Goal: Transaction & Acquisition: Purchase product/service

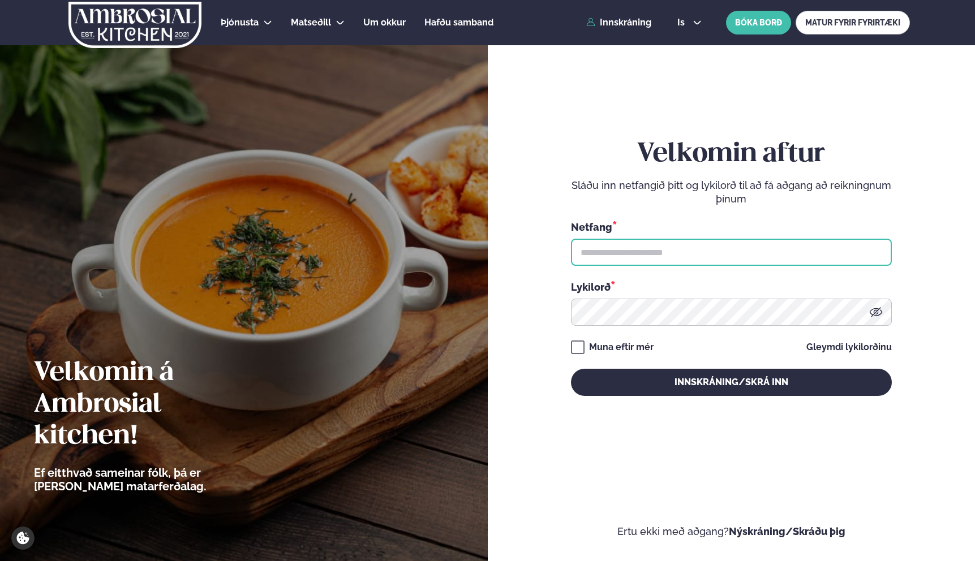
click at [662, 251] on input "text" at bounding box center [731, 252] width 321 height 27
type input "**********"
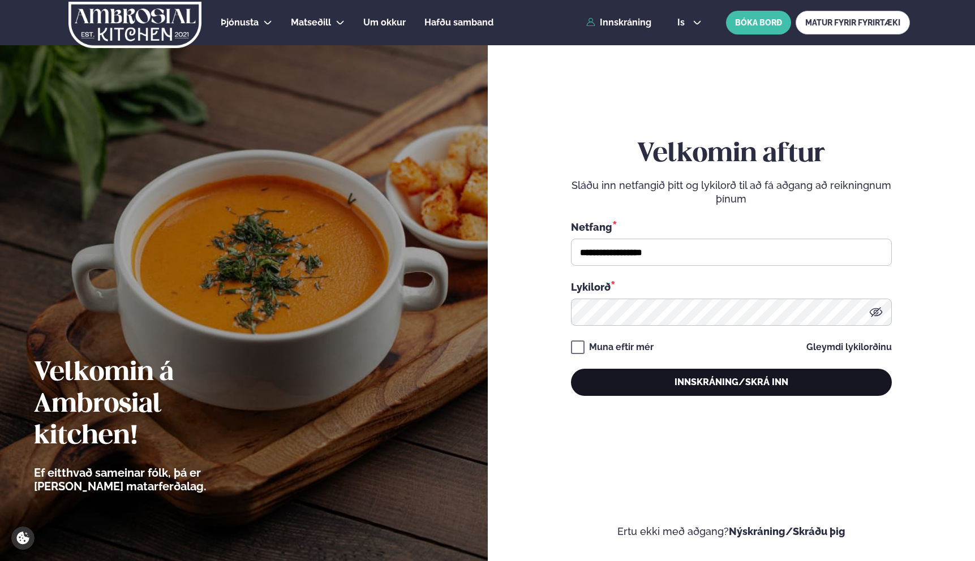
click at [661, 385] on button "Innskráning/Skrá inn" at bounding box center [731, 382] width 321 height 27
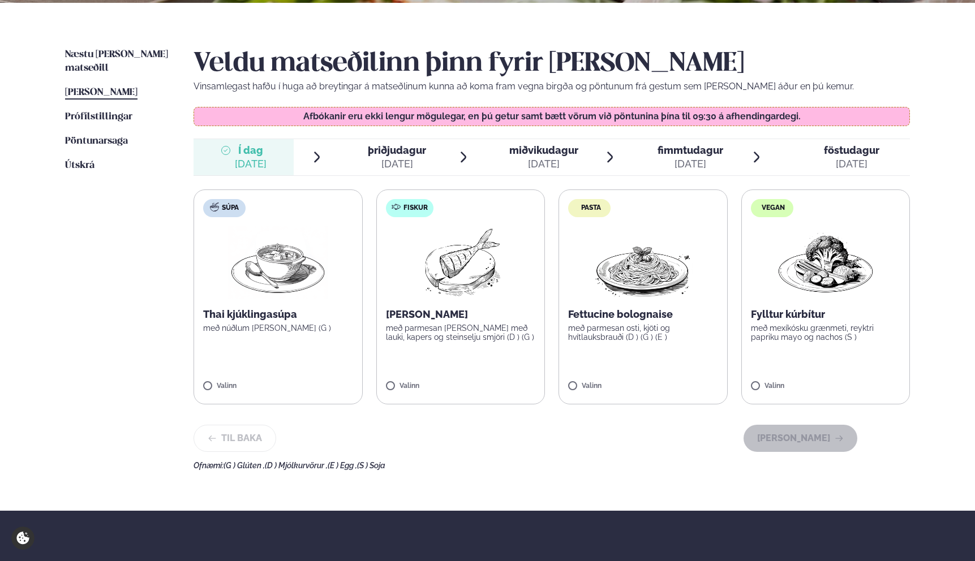
scroll to position [337, 0]
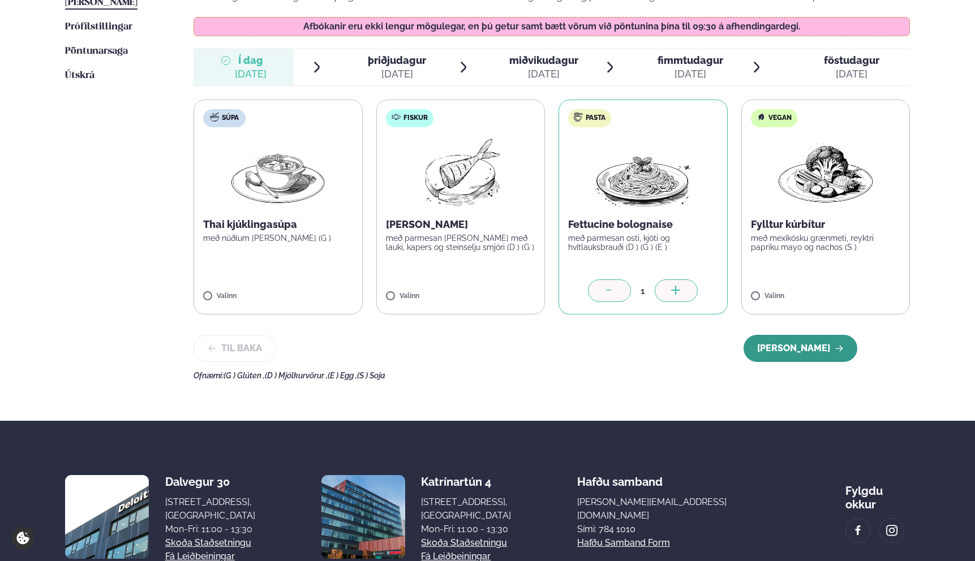
click at [790, 355] on button "[PERSON_NAME]" at bounding box center [801, 348] width 114 height 27
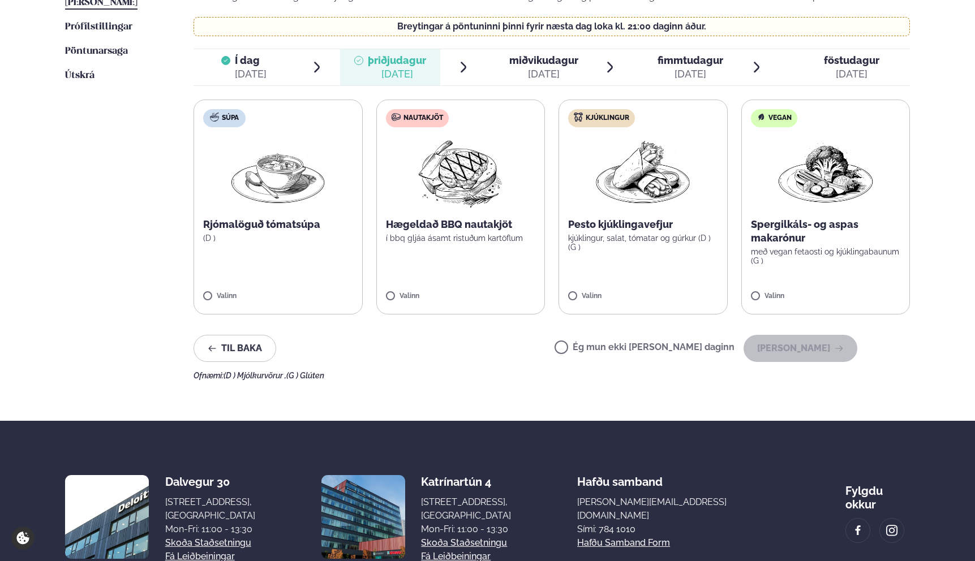
click at [472, 293] on div "Valinn" at bounding box center [461, 298] width 150 height 10
click at [792, 356] on button "[PERSON_NAME]" at bounding box center [801, 348] width 114 height 27
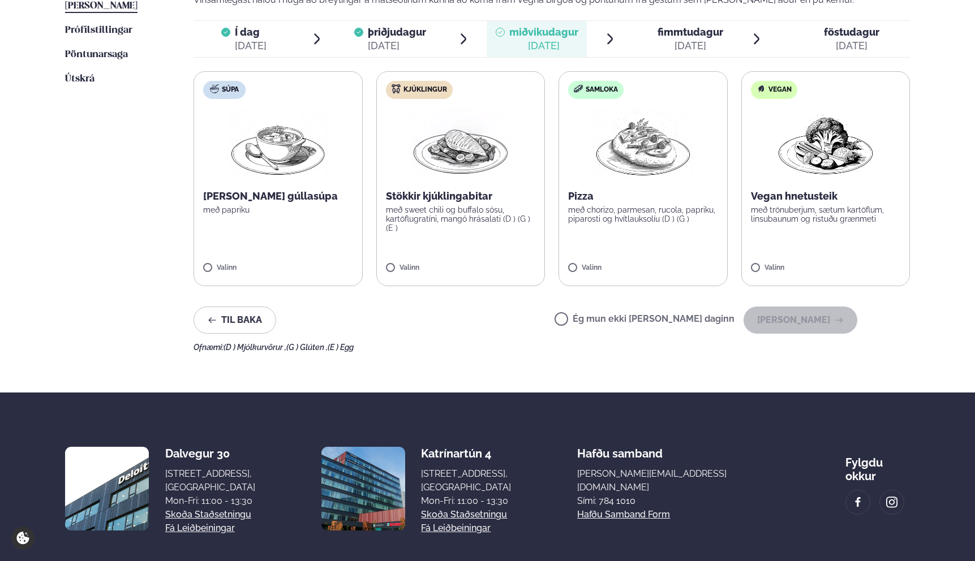
scroll to position [333, 0]
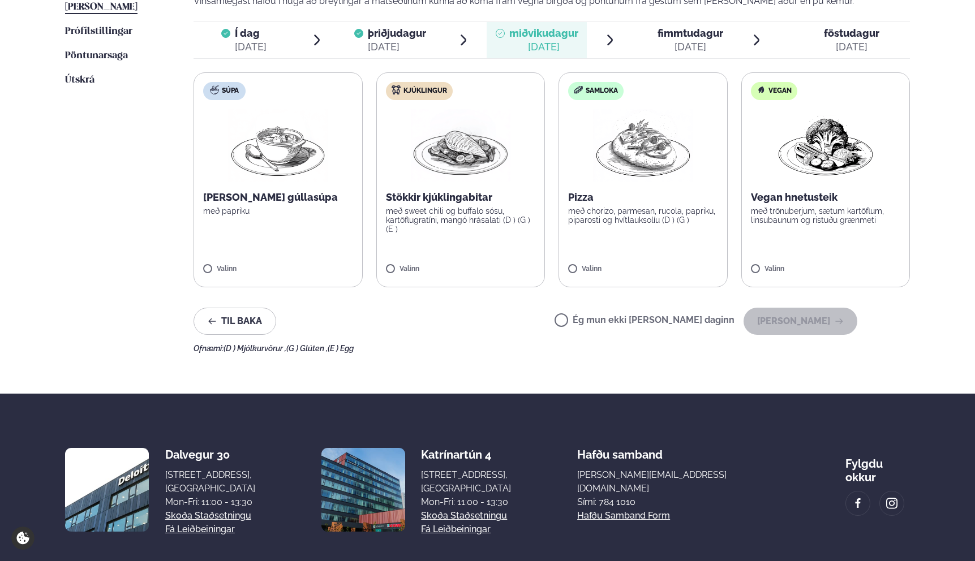
click at [474, 235] on label "Kjúklingur Stökkir kjúklingabitar með sweet chili og buffalo sósu, kartöflugrat…" at bounding box center [460, 179] width 169 height 215
click at [802, 325] on button "[PERSON_NAME]" at bounding box center [801, 321] width 114 height 27
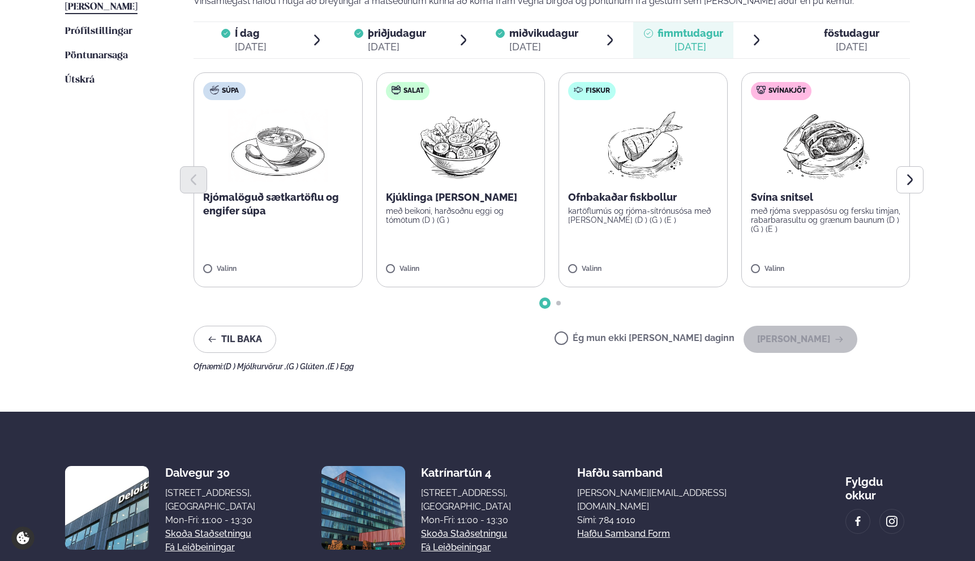
click at [766, 277] on div "Valinn" at bounding box center [826, 271] width 150 height 12
click at [801, 336] on button "[PERSON_NAME]" at bounding box center [801, 339] width 114 height 27
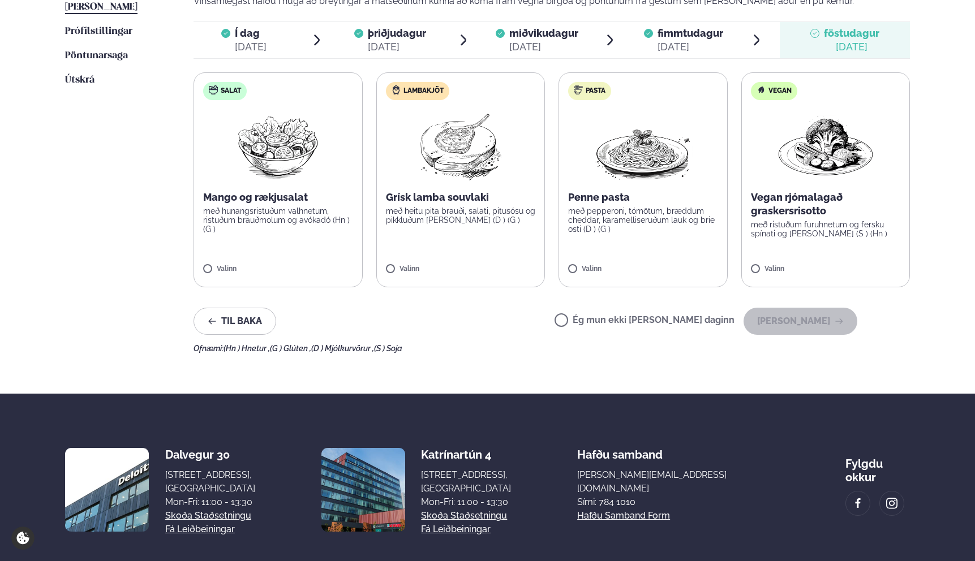
click at [525, 233] on label "Lambakjöt Grísk lamba souvlaki með heitu pita brauði, salati, pitusósu og pikkl…" at bounding box center [460, 179] width 169 height 215
click at [797, 332] on button "[PERSON_NAME]" at bounding box center [801, 321] width 114 height 27
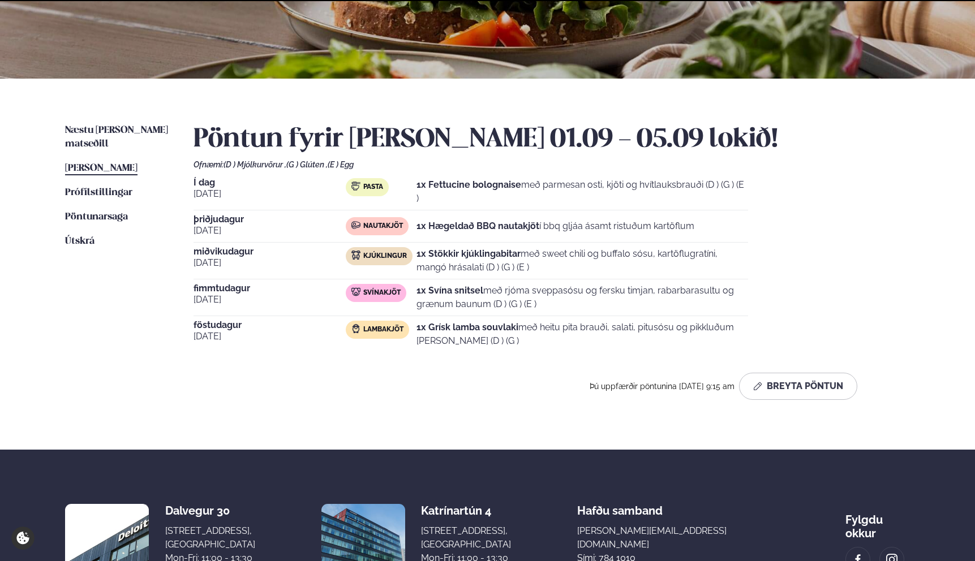
scroll to position [288, 0]
